Goal: Information Seeking & Learning: Understand process/instructions

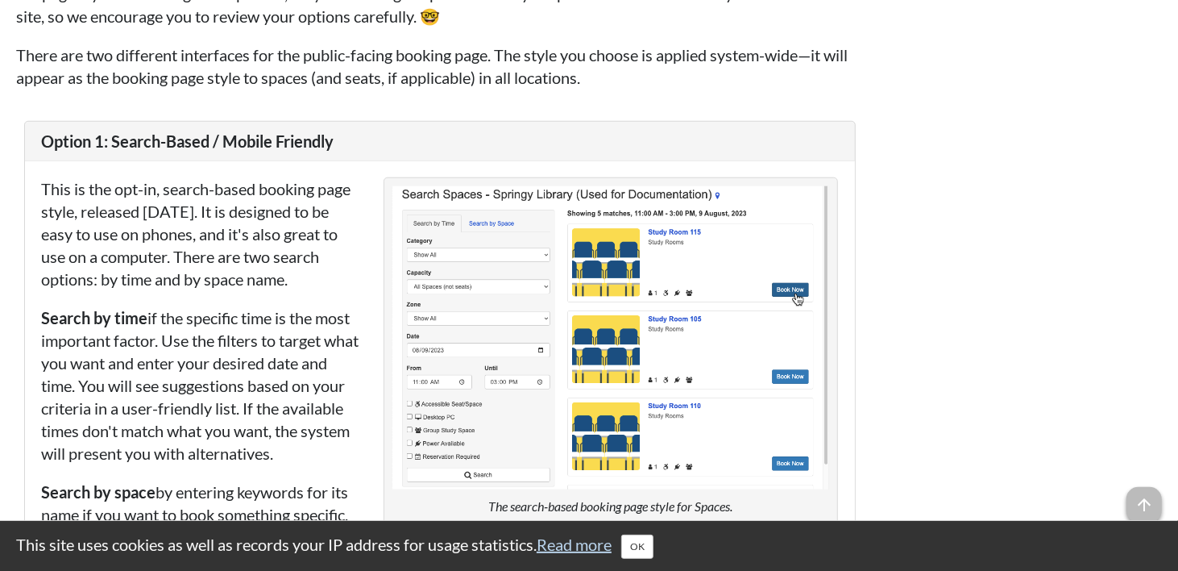
scroll to position [8557, 0]
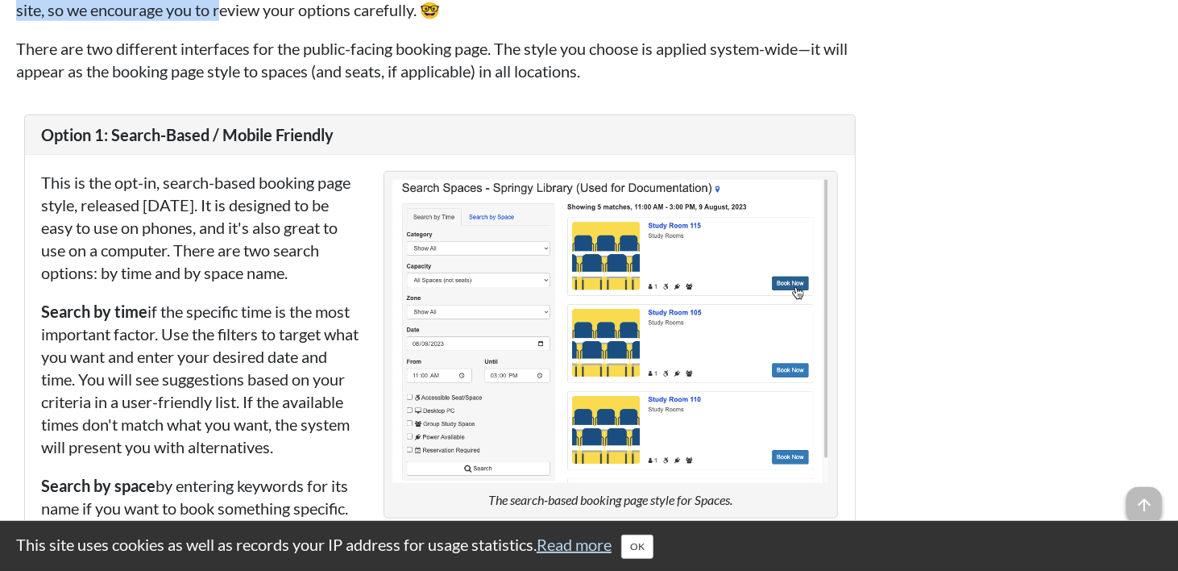
drag, startPoint x: 104, startPoint y: 196, endPoint x: 250, endPoint y: 233, distance: 150.5
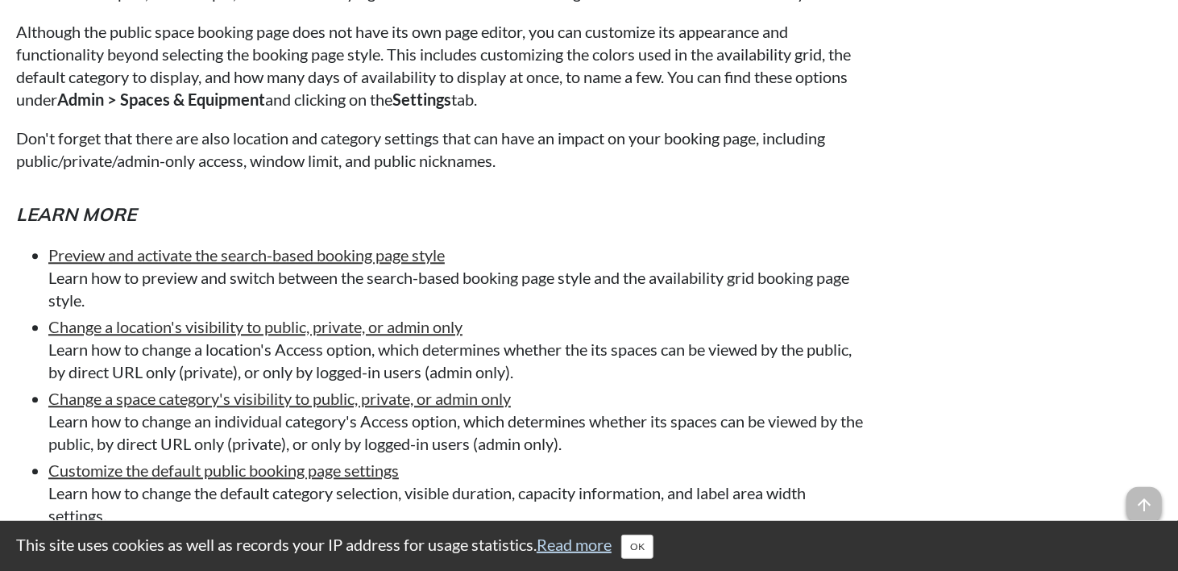
scroll to position [10008, 0]
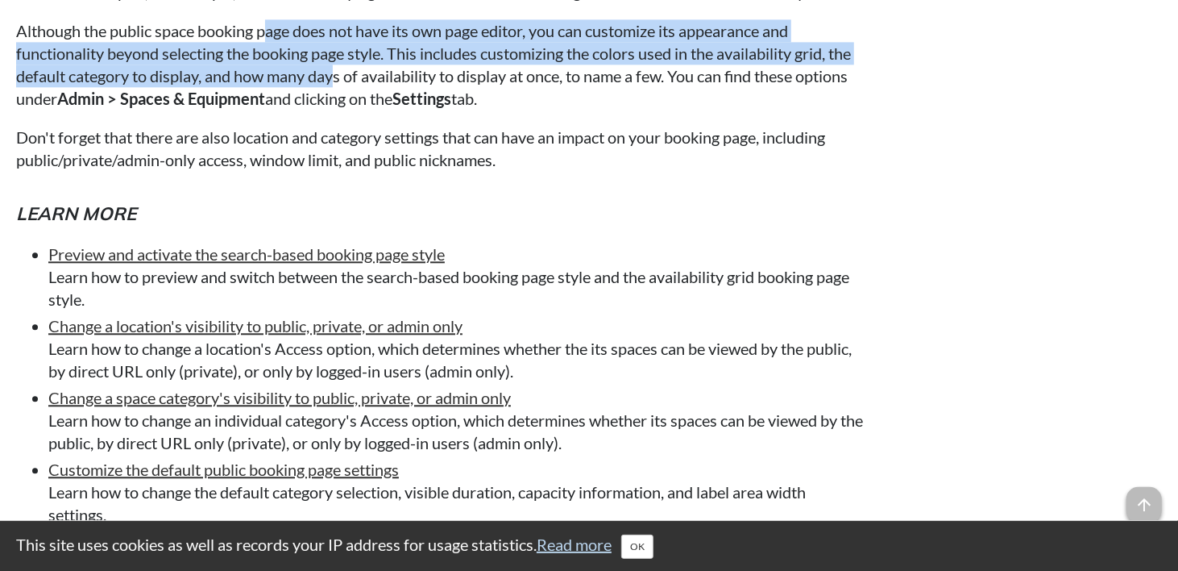
drag, startPoint x: 266, startPoint y: 277, endPoint x: 365, endPoint y: 318, distance: 107.0
click at [365, 110] on p "Although the public space booking page does not have its own page editor, you c…" at bounding box center [440, 64] width 848 height 90
click at [302, 110] on p "Although the public space booking page does not have its own page editor, you c…" at bounding box center [440, 64] width 848 height 90
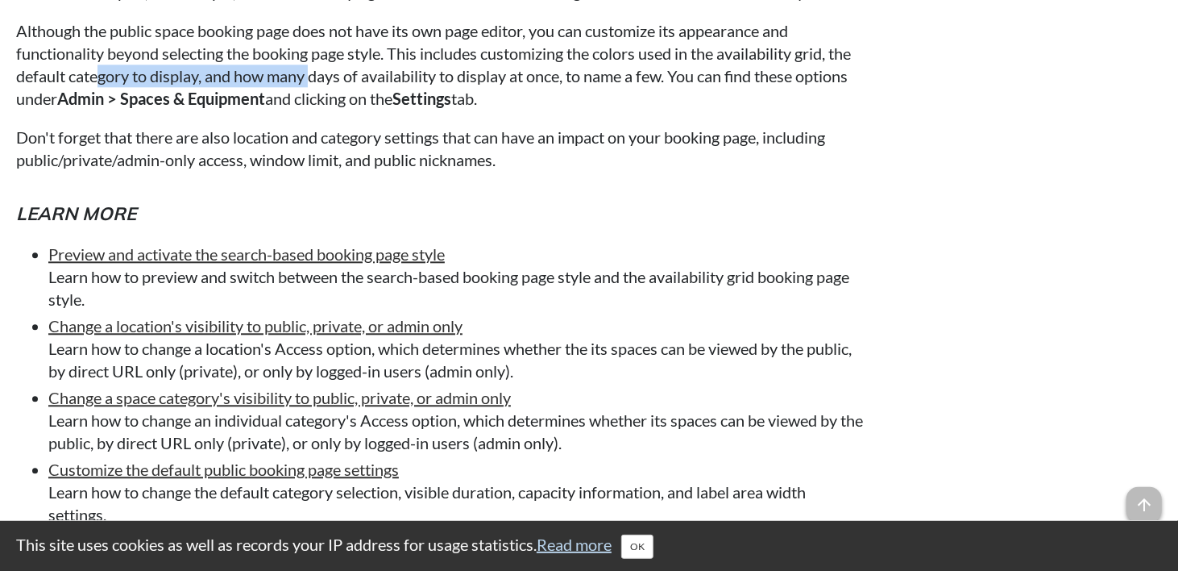
drag, startPoint x: 126, startPoint y: 332, endPoint x: 340, endPoint y: 327, distance: 214.4
click at [340, 110] on p "Although the public space booking page does not have its own page editor, you c…" at bounding box center [440, 64] width 848 height 90
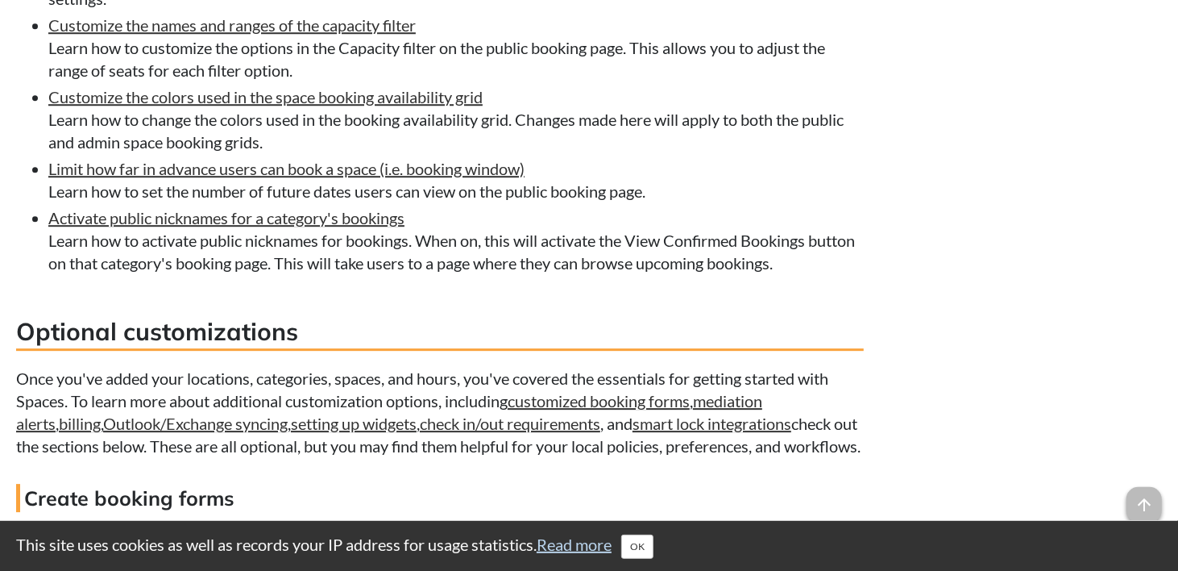
scroll to position [10572, 0]
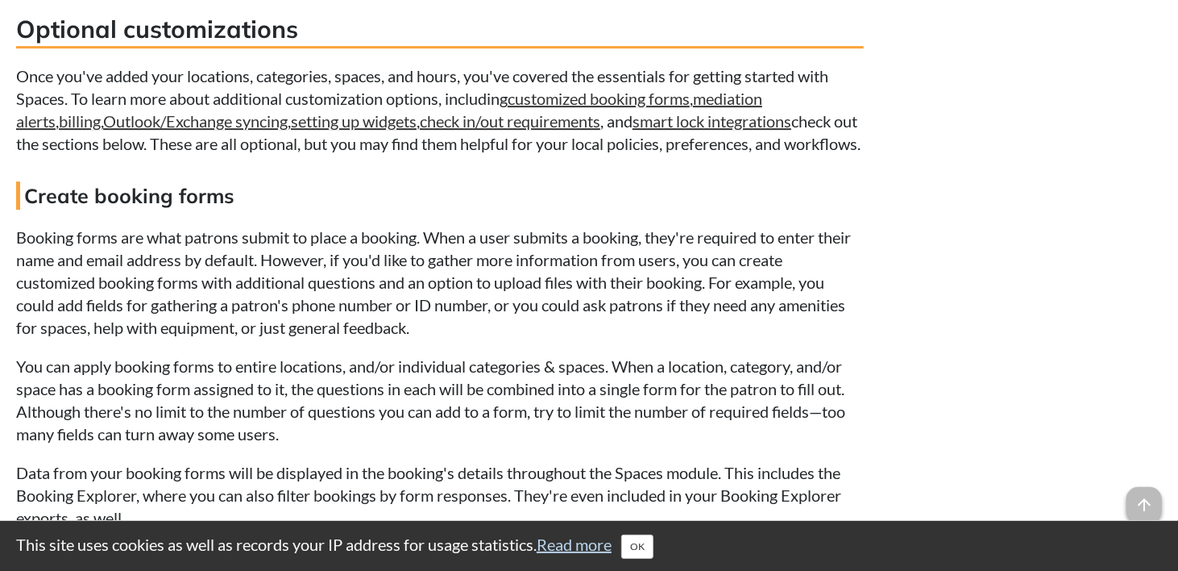
scroll to position [10975, 0]
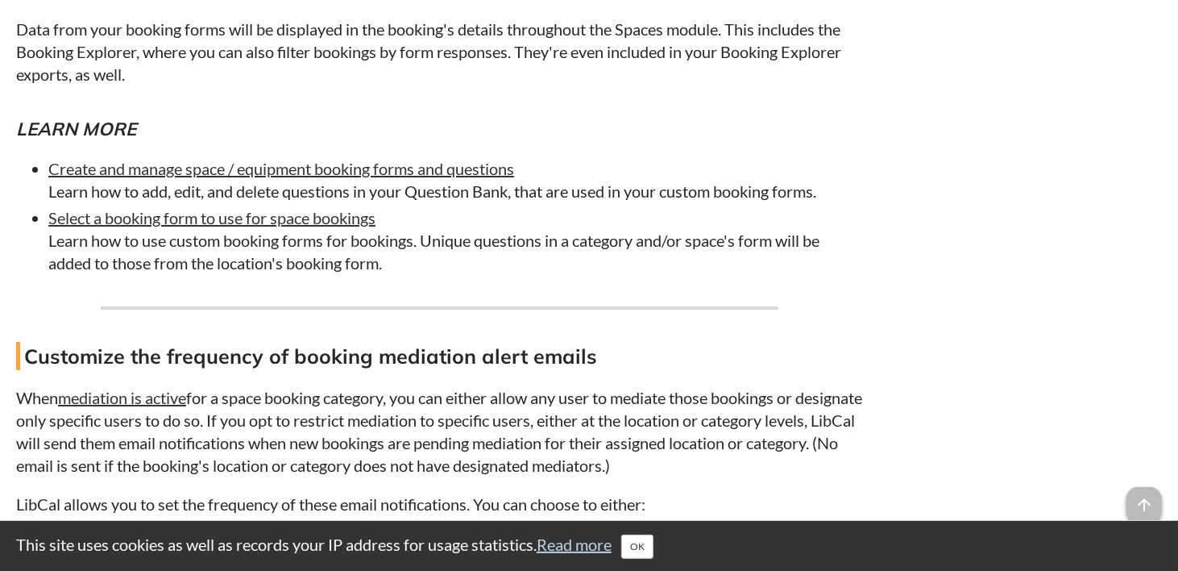
scroll to position [11297, 0]
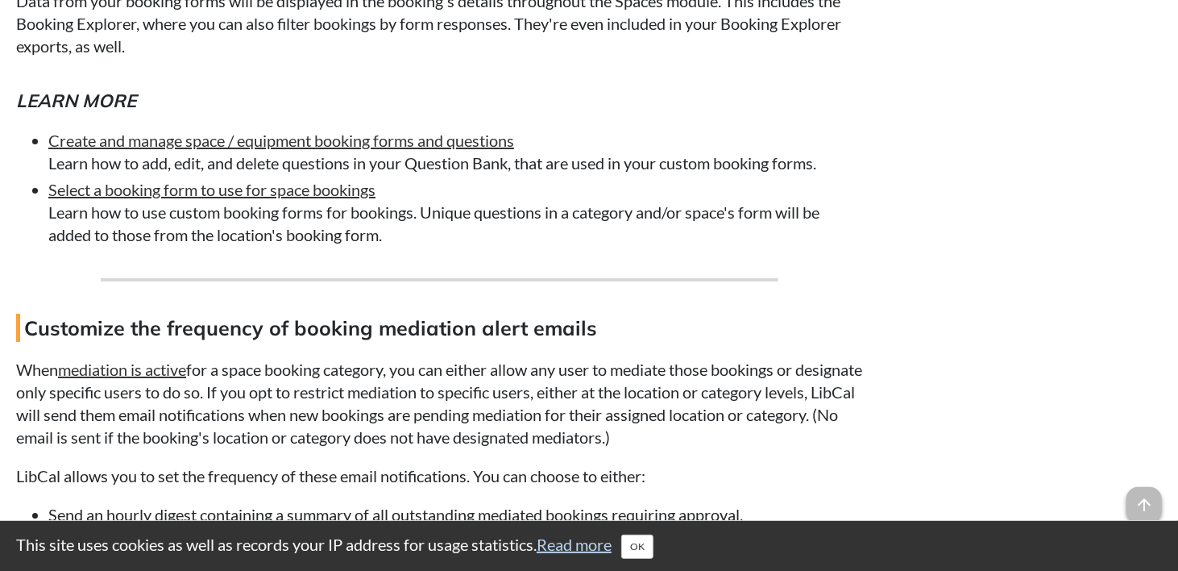
click at [733, 57] on p "Data from your booking forms will be displayed in the booking's details through…" at bounding box center [440, 24] width 848 height 68
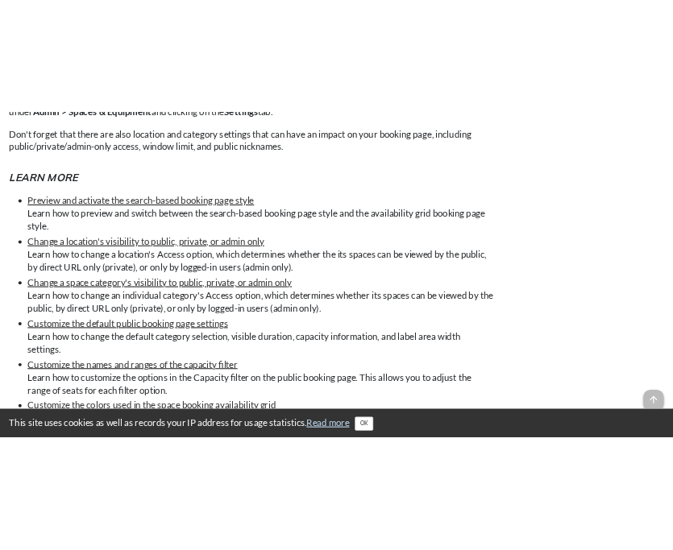
scroll to position [10088, 0]
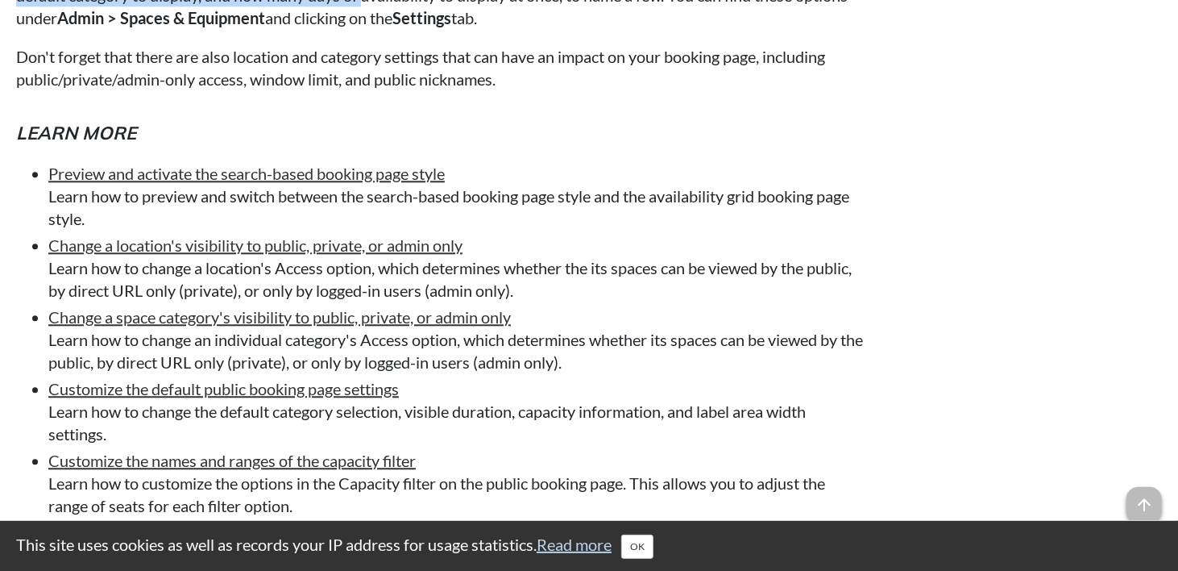
drag, startPoint x: 121, startPoint y: 201, endPoint x: 389, endPoint y: 252, distance: 273.1
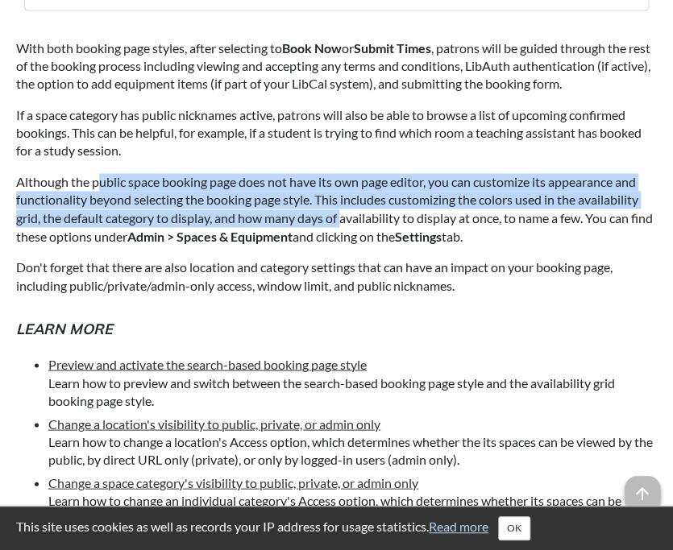
scroll to position [9363, 0]
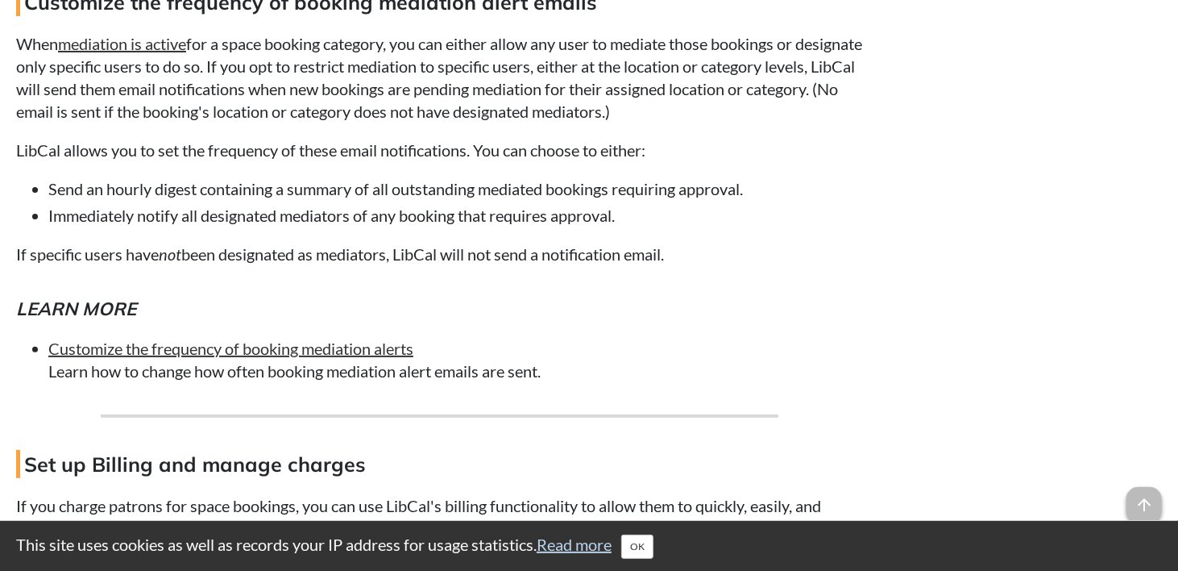
scroll to position [11526, 0]
